Goal: Information Seeking & Learning: Find contact information

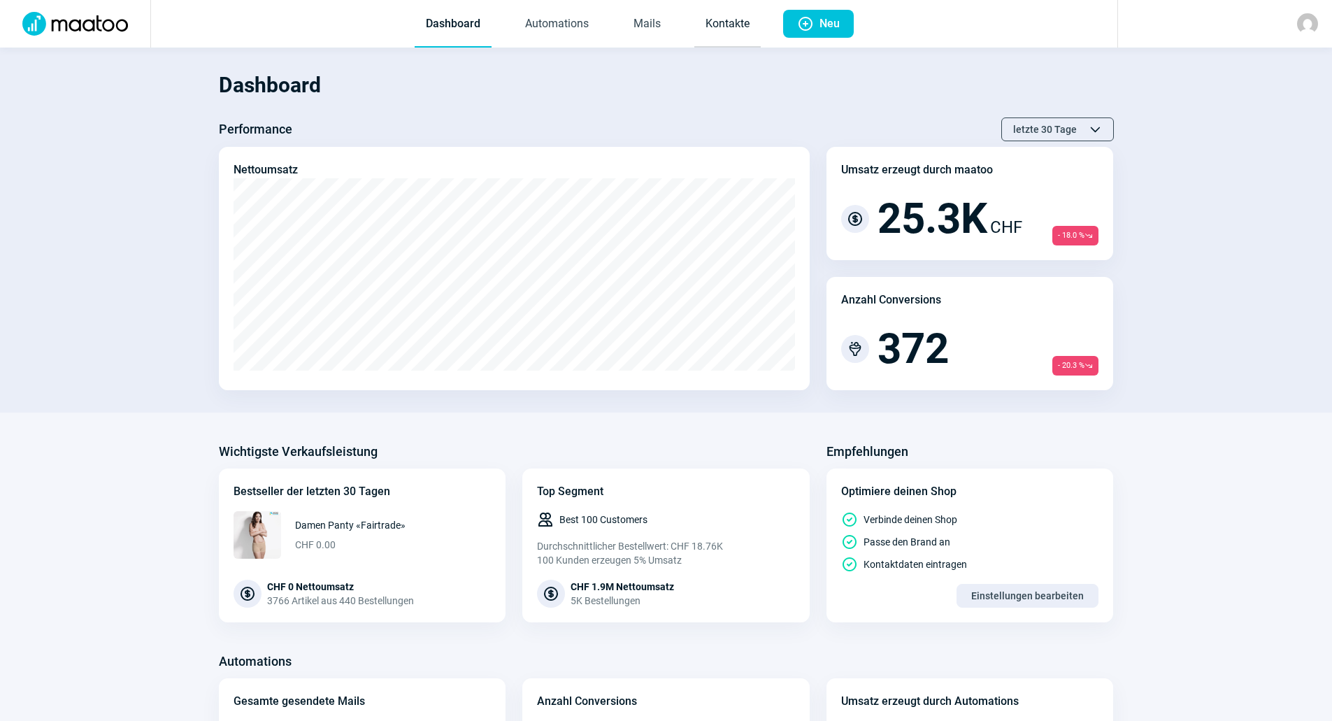
click at [709, 21] on link "Kontakte" at bounding box center [727, 24] width 66 height 46
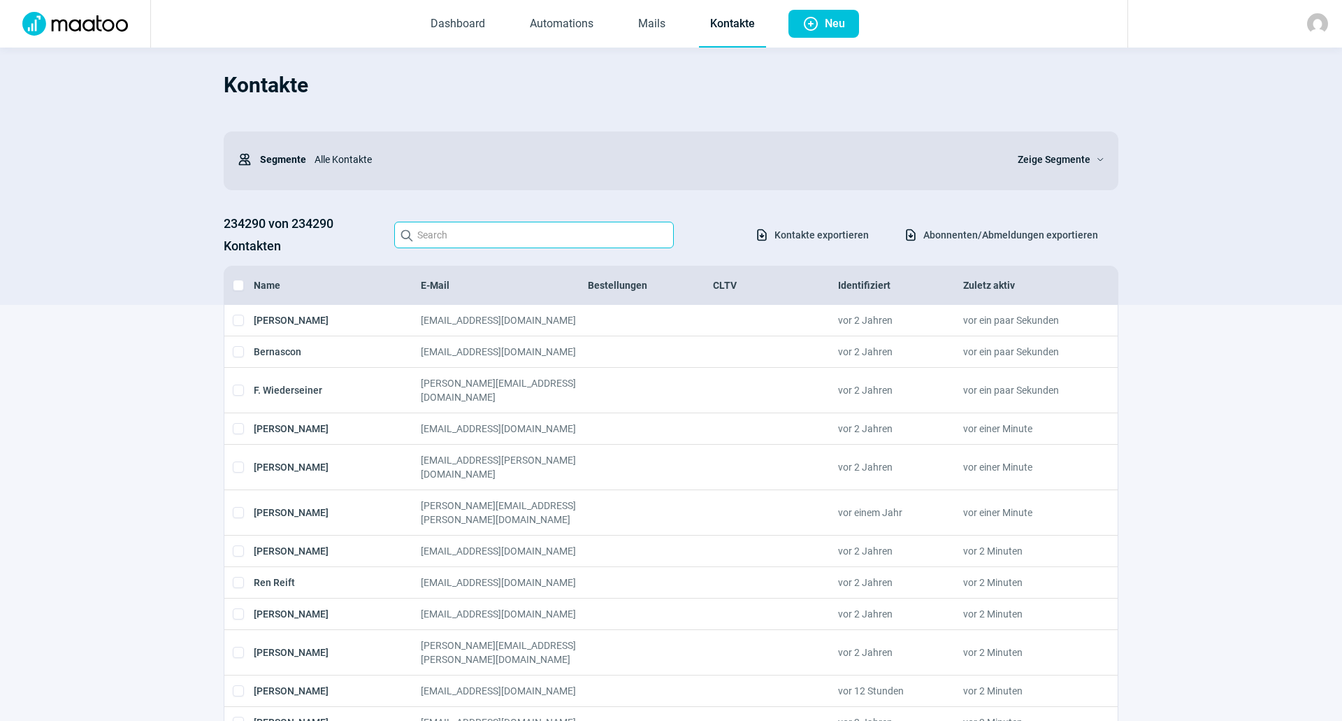
click at [495, 236] on input "Search icon" at bounding box center [534, 235] width 280 height 27
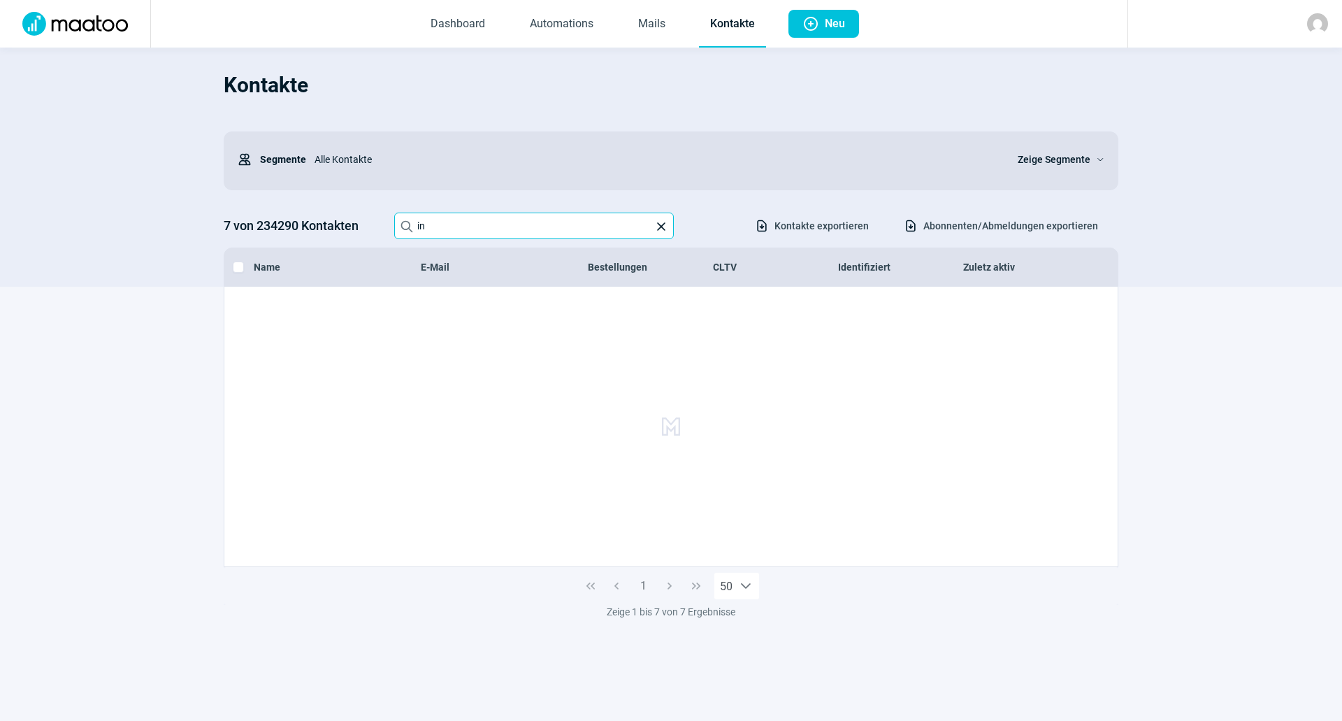
type input "i"
click at [508, 224] on input "HOP Apartments" at bounding box center [534, 226] width 280 height 27
type input "H"
type input "K"
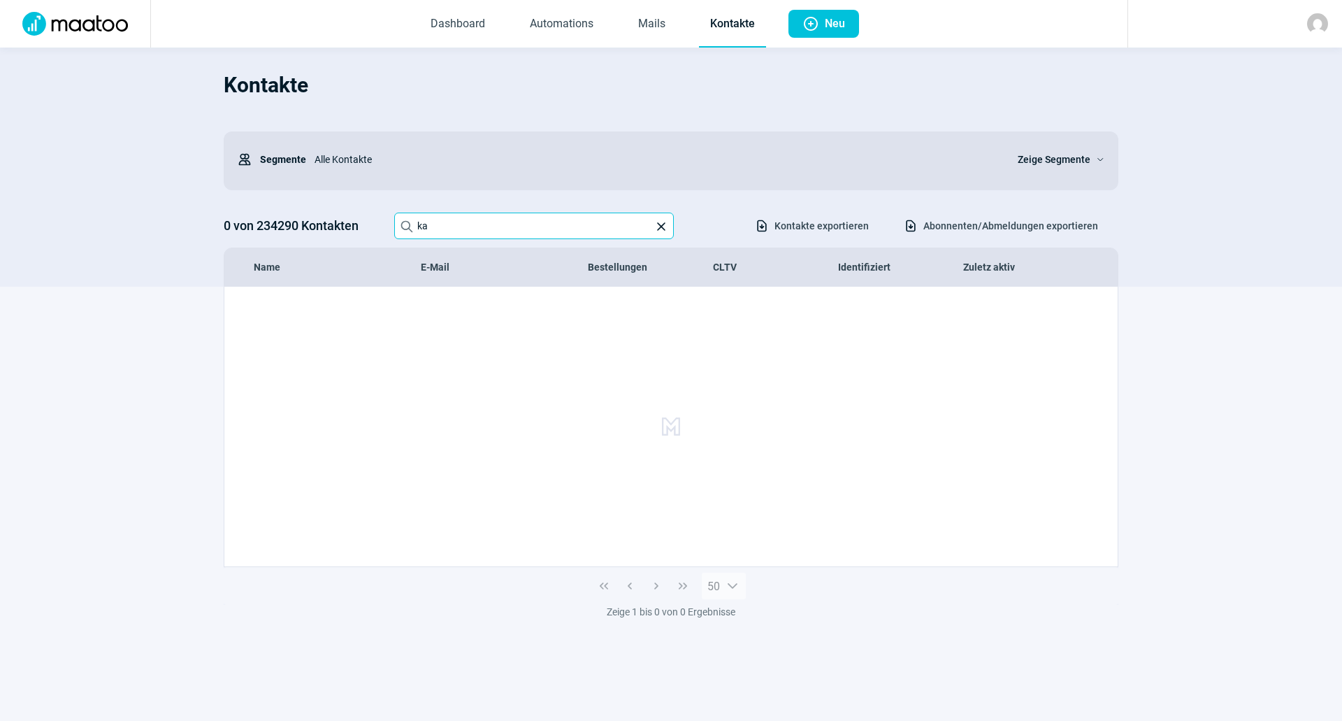
type input "k"
click at [503, 233] on input "compass security" at bounding box center [534, 226] width 280 height 27
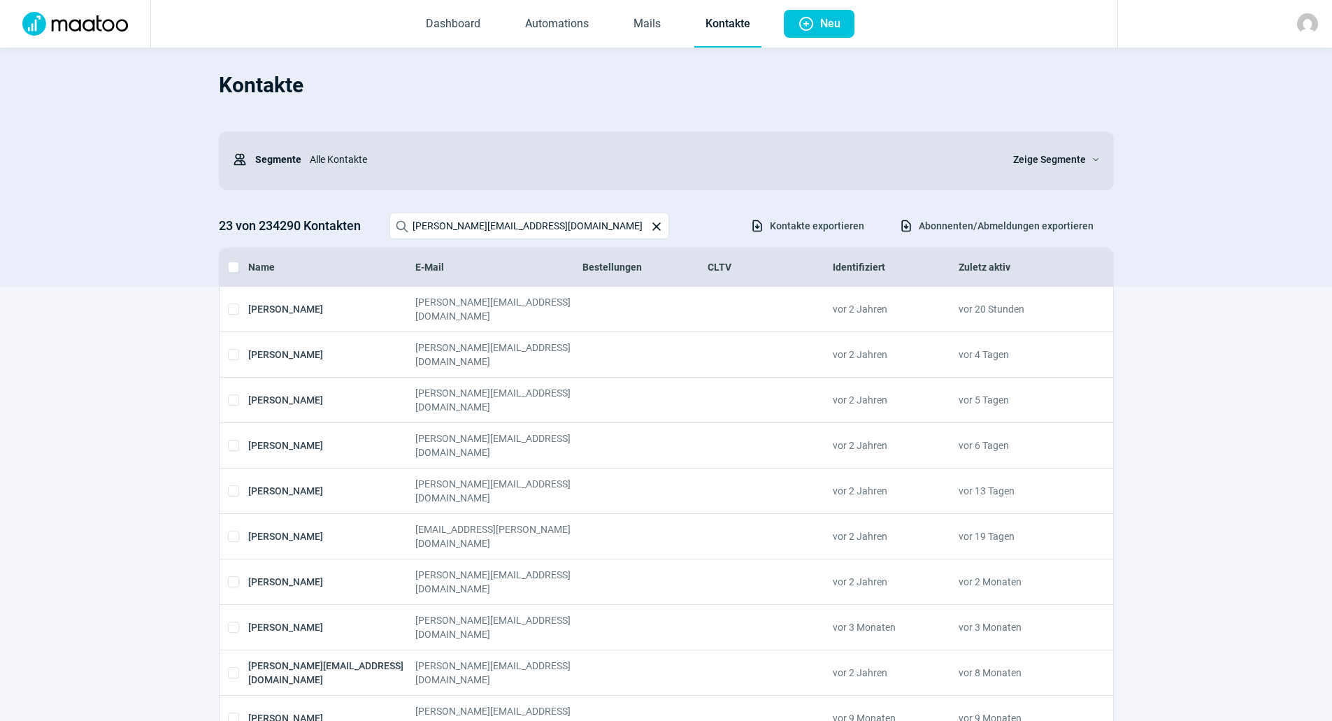
click at [603, 340] on div at bounding box center [644, 354] width 125 height 28
click at [544, 224] on input "[PERSON_NAME][EMAIL_ADDRESS][DOMAIN_NAME]" at bounding box center [529, 226] width 280 height 27
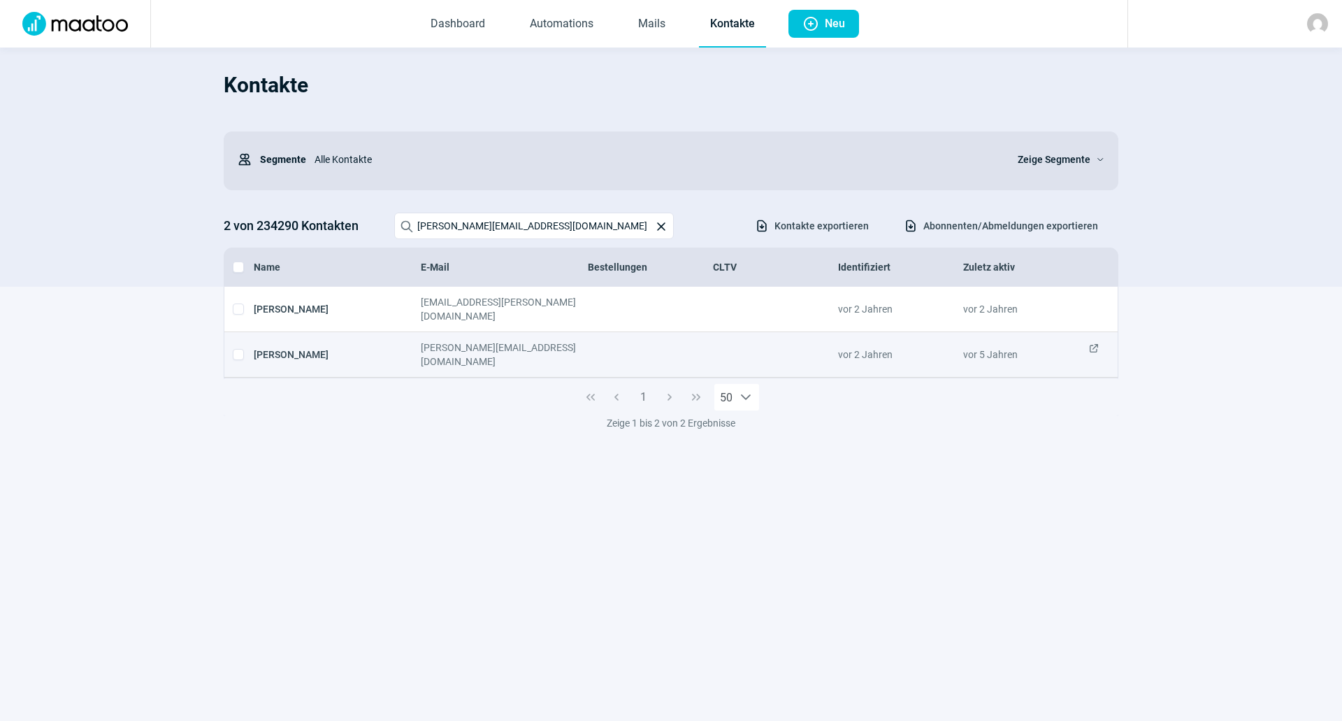
click at [509, 340] on div "[PERSON_NAME][EMAIL_ADDRESS][DOMAIN_NAME]" at bounding box center [504, 354] width 167 height 28
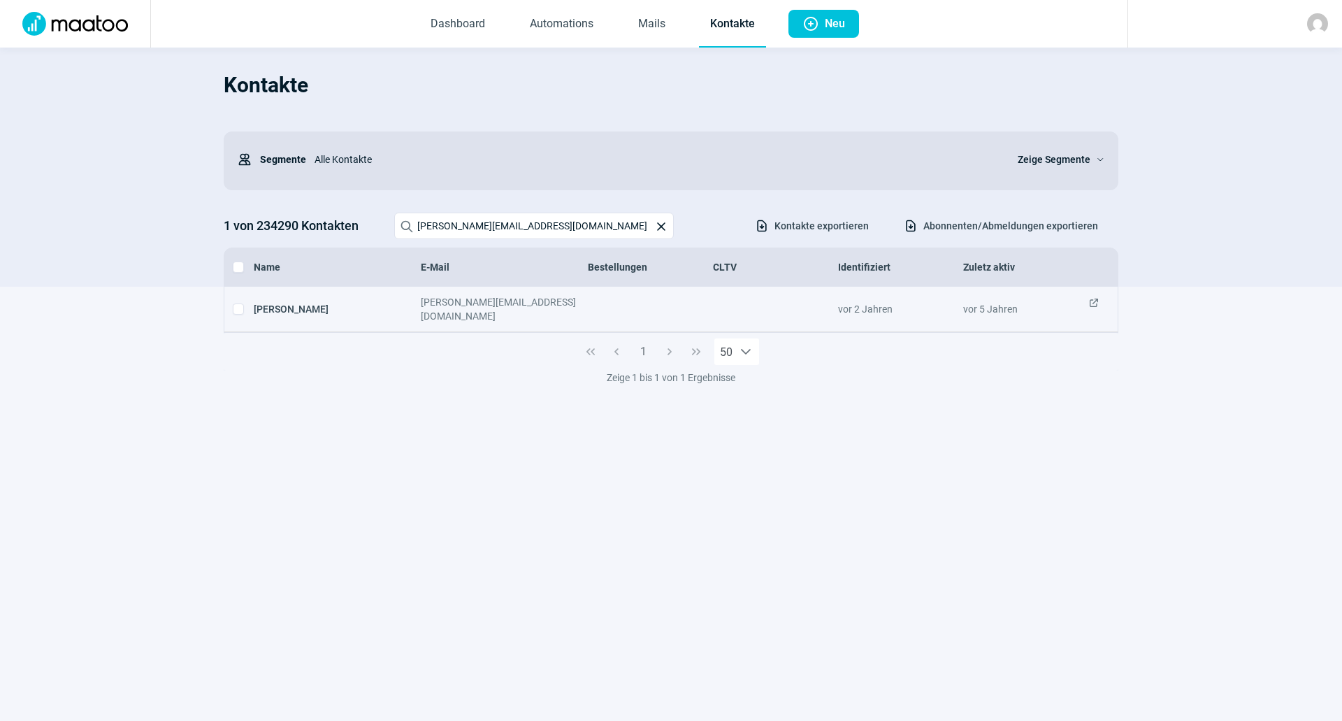
click at [1098, 333] on div "1 50" at bounding box center [671, 352] width 895 height 38
click at [1092, 305] on span "ExternalLink icon" at bounding box center [1093, 309] width 11 height 28
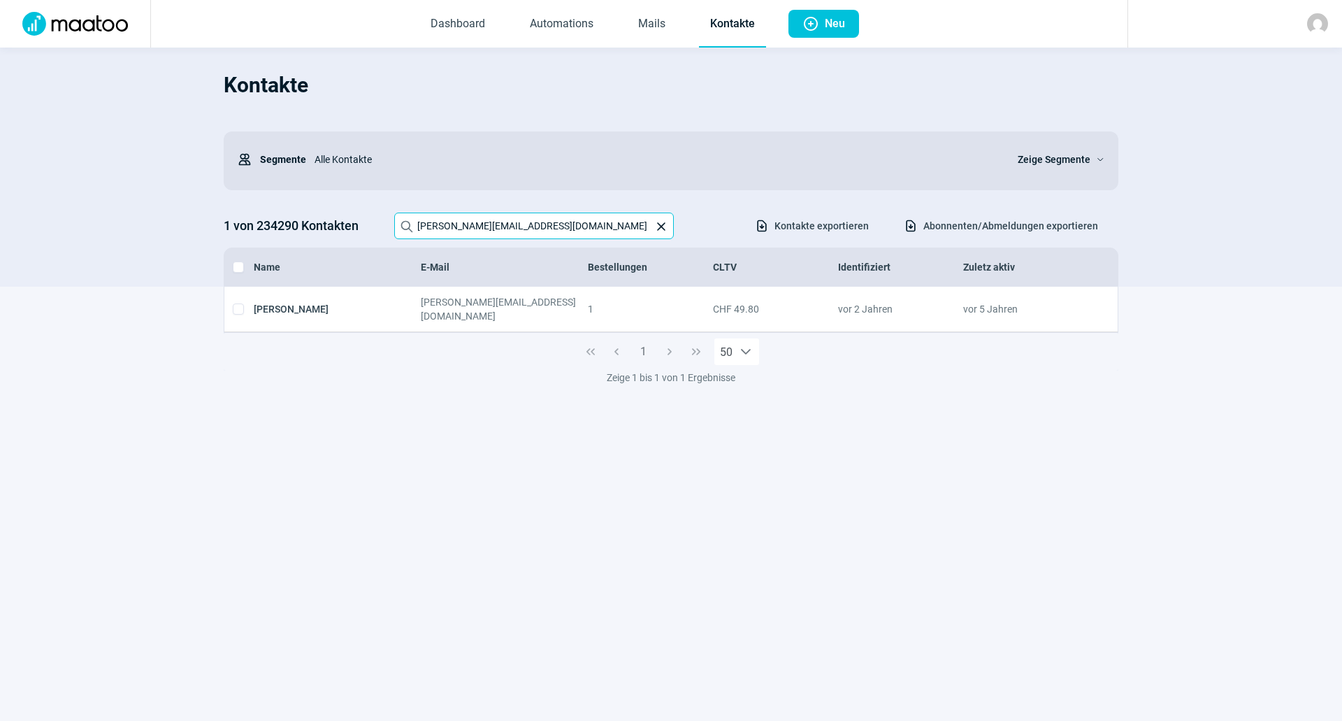
click at [577, 215] on input "[PERSON_NAME][EMAIL_ADDRESS][DOMAIN_NAME]" at bounding box center [534, 226] width 280 height 27
click at [573, 220] on input "[PERSON_NAME][EMAIL_ADDRESS][DOMAIN_NAME]" at bounding box center [534, 226] width 280 height 27
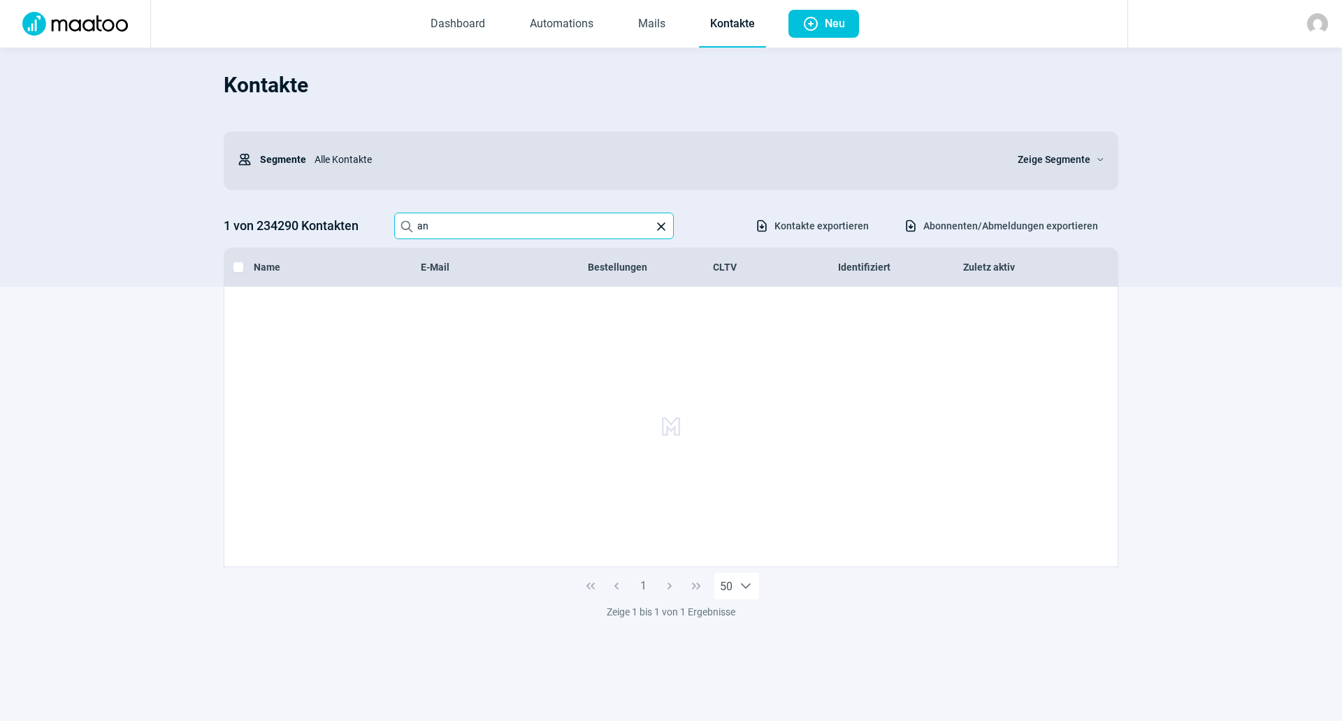
type input "a"
type input "A"
type input "[PERSON_NAME][EMAIL_ADDRESS][PERSON_NAME][DOMAIN_NAME]"
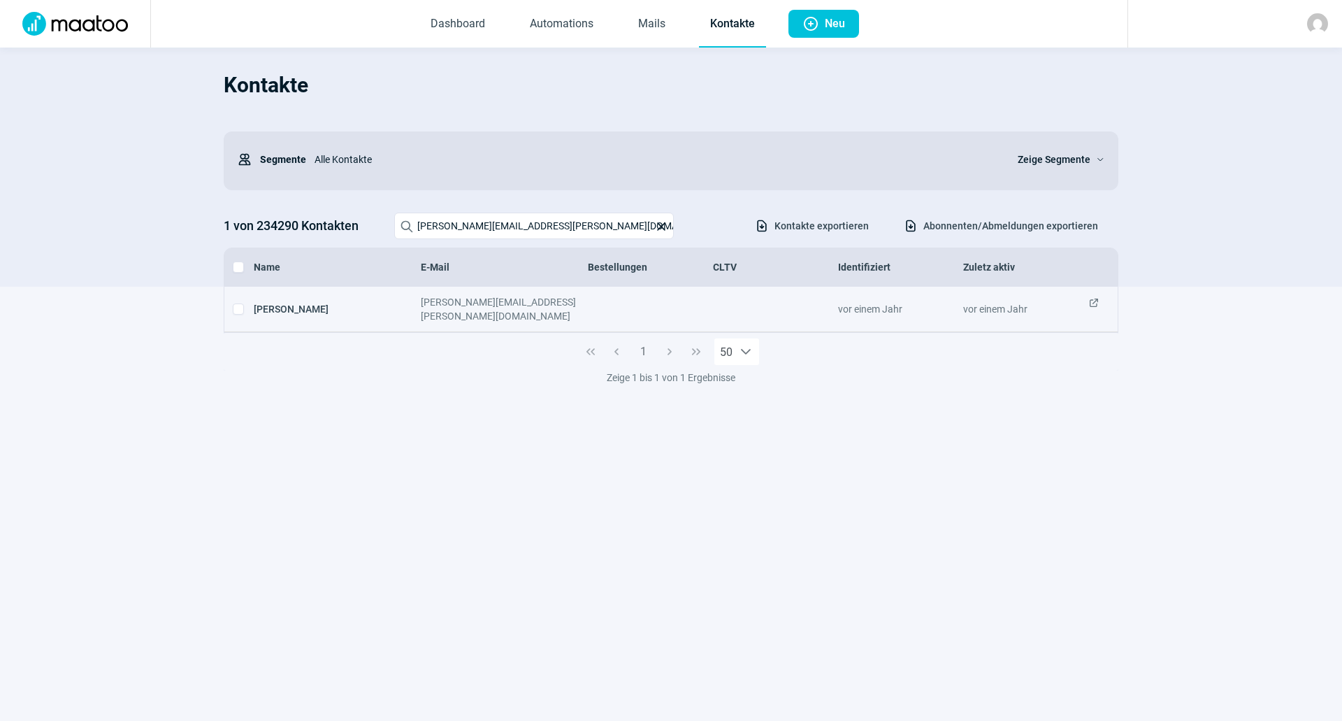
click at [1095, 303] on span "ExternalLink icon" at bounding box center [1093, 309] width 11 height 28
